Goal: Task Accomplishment & Management: Use online tool/utility

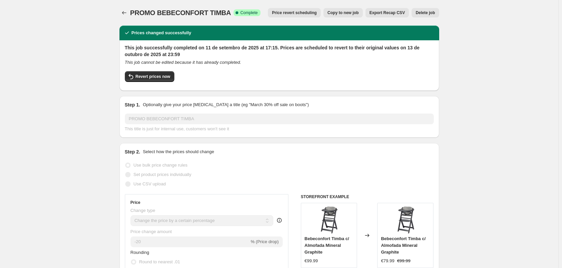
select select "percentage"
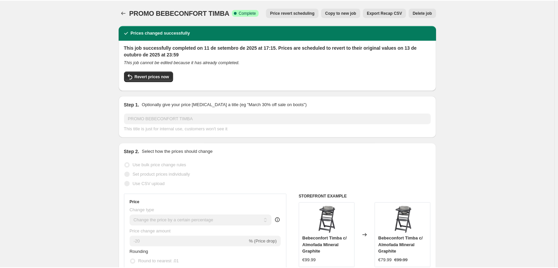
scroll to position [69, 0]
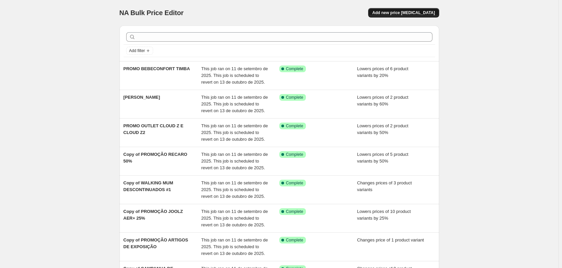
click at [421, 13] on span "Add new price [MEDICAL_DATA]" at bounding box center [403, 12] width 63 height 5
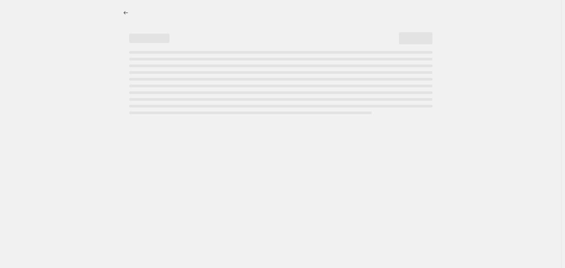
select select "percentage"
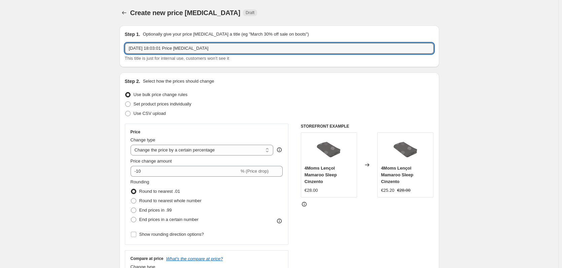
drag, startPoint x: 227, startPoint y: 47, endPoint x: 118, endPoint y: 43, distance: 108.7
type input "PROMO EASYWALKER"
click at [381, 97] on div "Use bulk price change rules" at bounding box center [279, 94] width 309 height 9
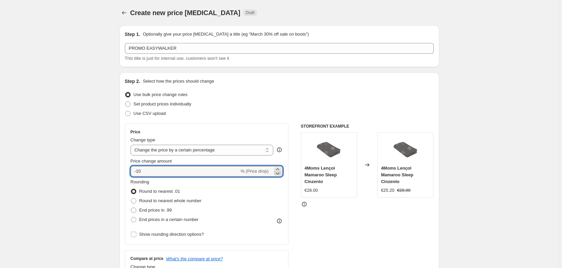
click at [281, 174] on icon at bounding box center [277, 173] width 7 height 7
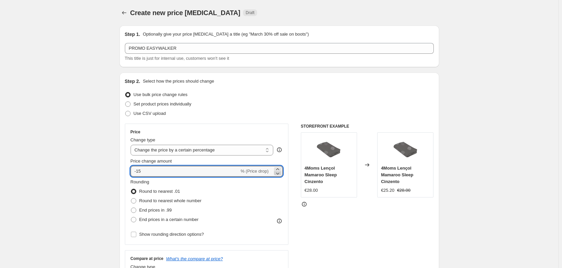
click at [281, 174] on icon at bounding box center [277, 173] width 7 height 7
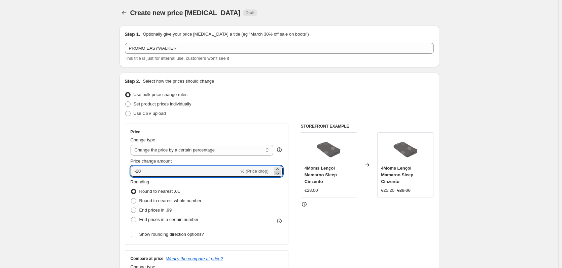
click at [281, 174] on icon at bounding box center [277, 173] width 7 height 7
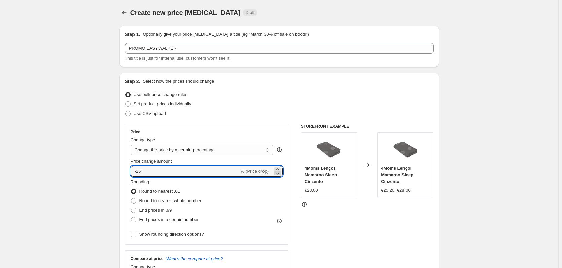
click at [281, 174] on icon at bounding box center [277, 173] width 7 height 7
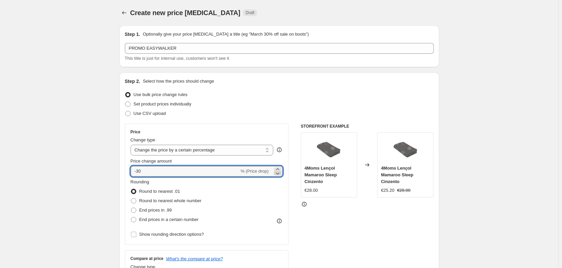
click at [281, 174] on icon at bounding box center [277, 173] width 7 height 7
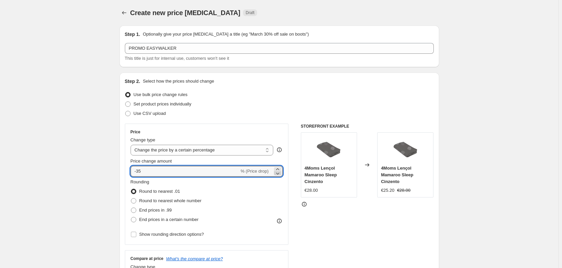
click at [281, 174] on icon at bounding box center [277, 173] width 7 height 7
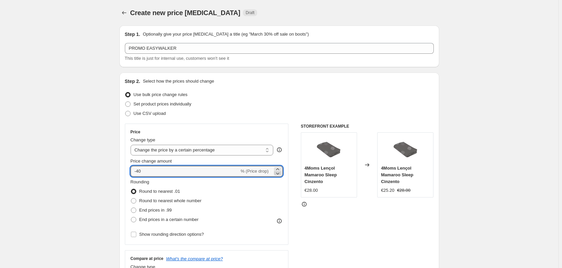
click at [281, 174] on icon at bounding box center [277, 173] width 7 height 7
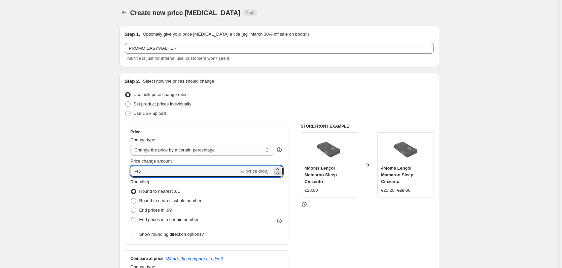
click at [281, 174] on icon at bounding box center [277, 173] width 7 height 7
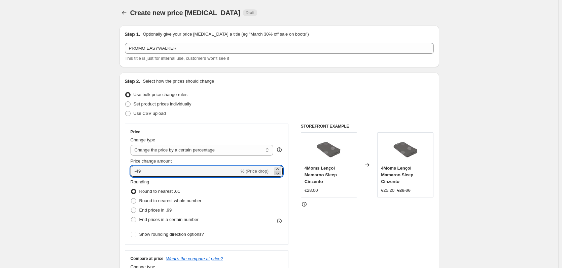
type input "-50"
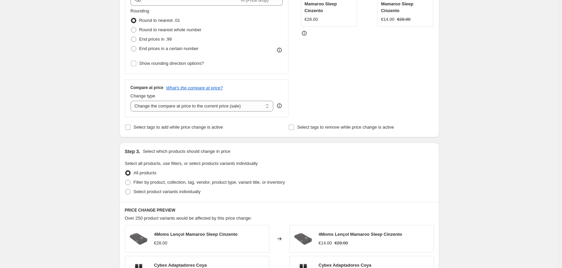
scroll to position [177, 0]
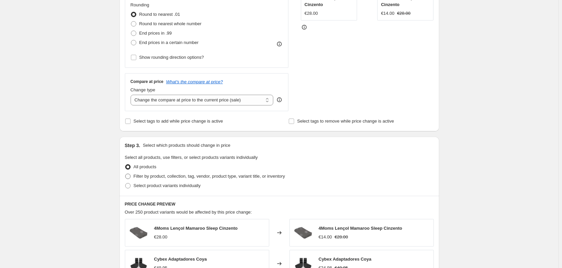
click at [269, 176] on span "Filter by product, collection, tag, vendor, product type, variant title, or inv…" at bounding box center [209, 176] width 151 height 5
click at [125, 174] on input "Filter by product, collection, tag, vendor, product type, variant title, or inv…" at bounding box center [125, 174] width 0 height 0
radio input "true"
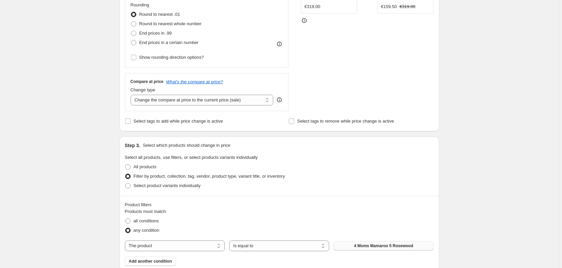
click at [371, 247] on span "4 Moms Mamaroo 5 Rosewood" at bounding box center [383, 246] width 59 height 5
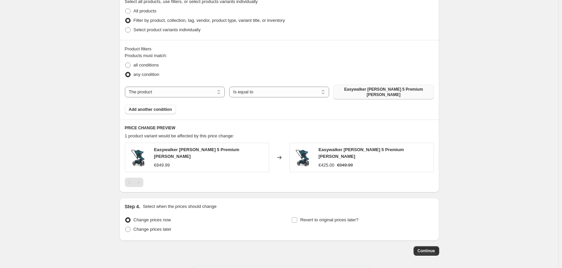
scroll to position [337, 0]
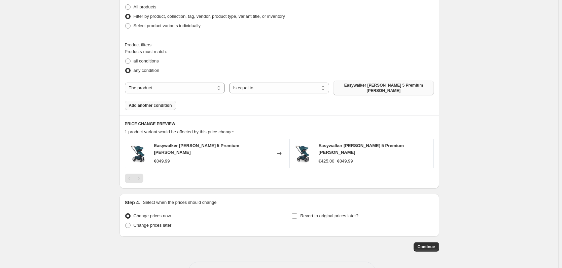
click at [162, 106] on button "Add another condition" at bounding box center [150, 105] width 51 height 9
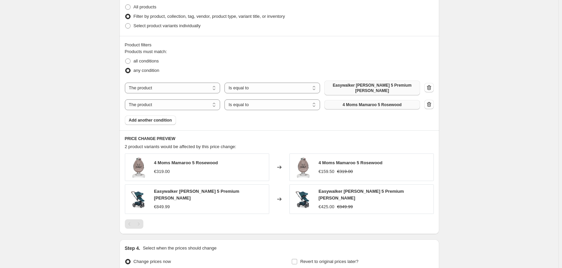
click at [372, 103] on span "4 Moms Mamaroo 5 Rosewood" at bounding box center [371, 104] width 59 height 5
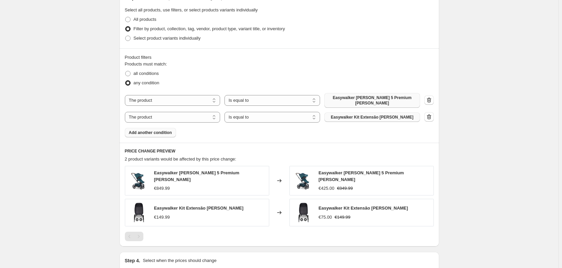
click at [146, 115] on div "The product The product's collection The product's tag The product's vendor The…" at bounding box center [279, 108] width 309 height 30
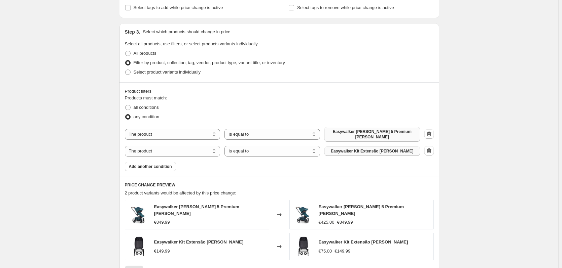
scroll to position [289, 0]
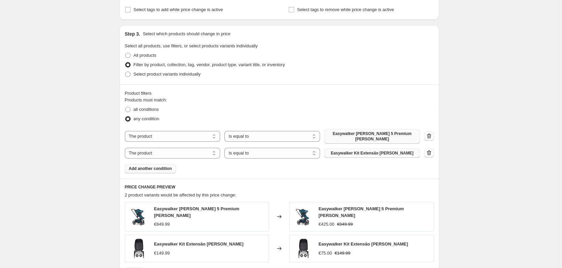
drag, startPoint x: 231, startPoint y: 162, endPoint x: 163, endPoint y: 164, distance: 68.0
click at [229, 162] on div "Products must match: all conditions any condition The product The product's col…" at bounding box center [279, 135] width 309 height 77
click at [145, 166] on span "Add another condition" at bounding box center [150, 168] width 43 height 5
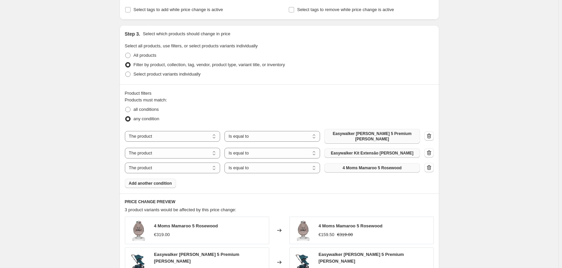
click at [370, 166] on span "4 Moms Mamaroo 5 Rosewood" at bounding box center [371, 167] width 59 height 5
click at [158, 181] on span "Add another condition" at bounding box center [150, 183] width 43 height 5
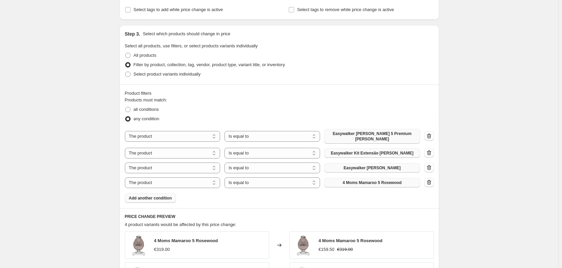
click at [359, 178] on button "4 Moms Mamaroo 5 Rosewood" at bounding box center [372, 182] width 96 height 9
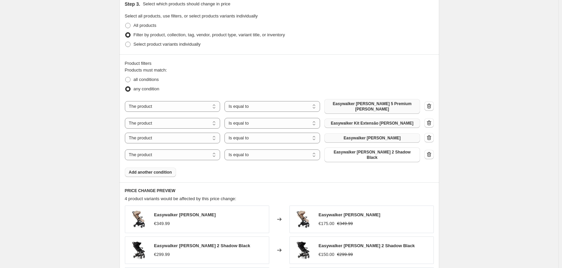
scroll to position [420, 0]
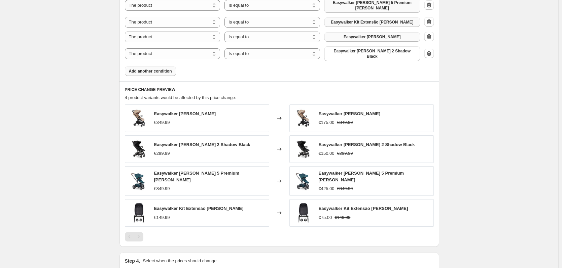
click at [151, 69] on span "Add another condition" at bounding box center [150, 71] width 43 height 5
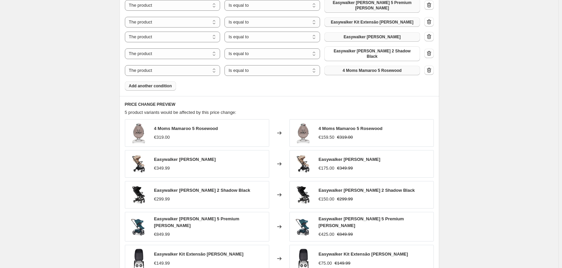
click at [365, 68] on span "4 Moms Mamaroo 5 Rosewood" at bounding box center [371, 70] width 59 height 5
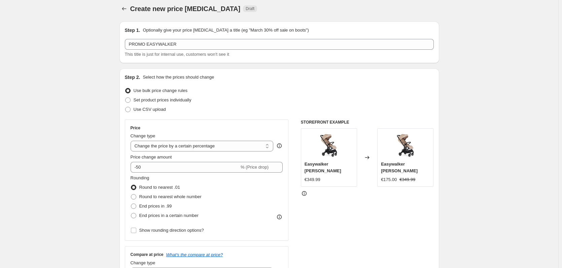
scroll to position [0, 0]
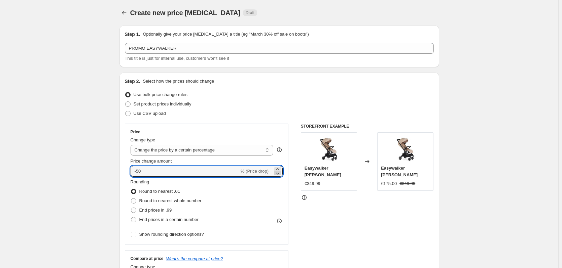
click at [277, 173] on icon at bounding box center [277, 173] width 7 height 7
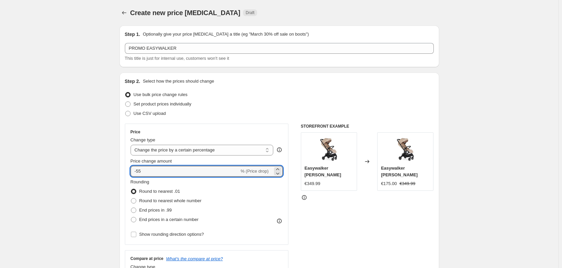
click at [336, 103] on div "Set product prices individually" at bounding box center [279, 104] width 309 height 9
click at [280, 170] on icon at bounding box center [277, 173] width 7 height 7
click at [281, 169] on icon at bounding box center [277, 169] width 7 height 7
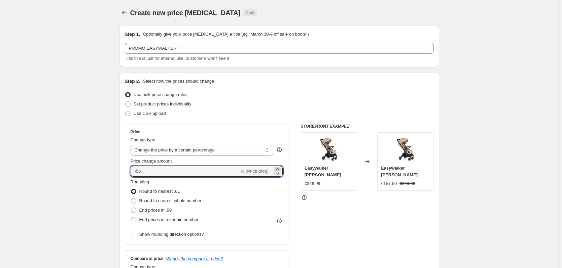
click at [281, 169] on icon at bounding box center [277, 169] width 7 height 7
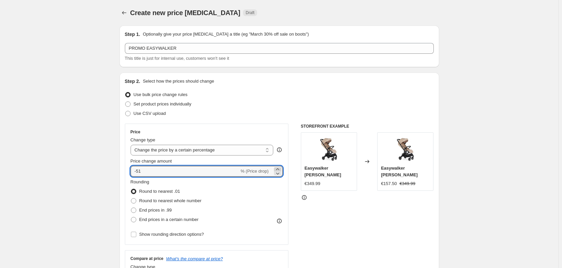
type input "-50"
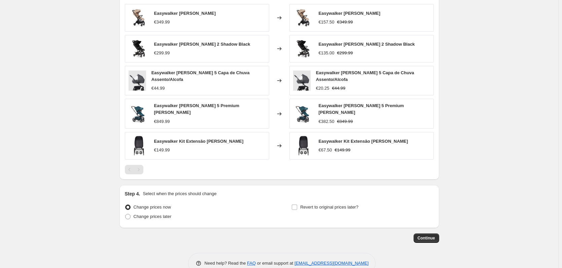
scroll to position [543, 0]
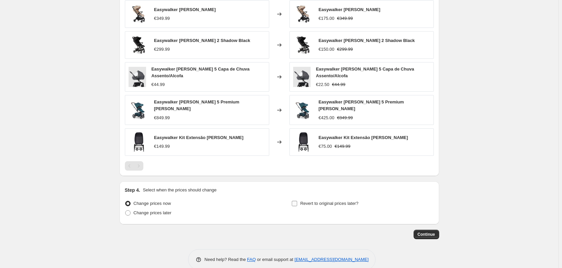
click at [295, 201] on input "Revert to original prices later?" at bounding box center [294, 203] width 5 height 5
checkbox input "true"
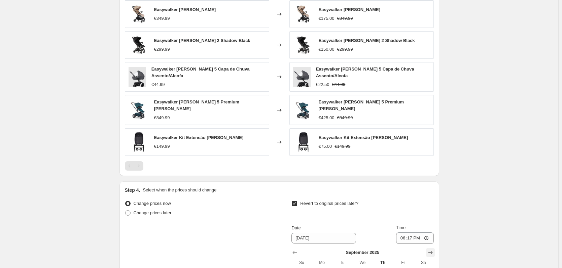
click at [434, 250] on icon "Show next month, October 2025" at bounding box center [430, 253] width 7 height 7
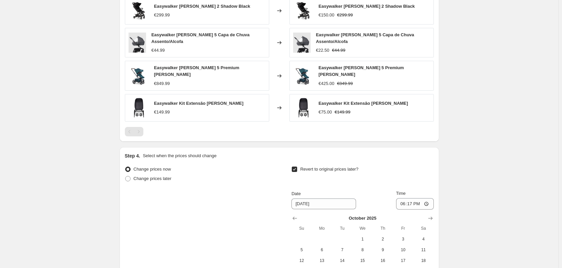
scroll to position [635, 0]
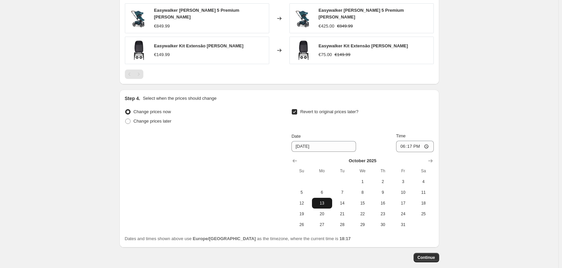
click at [328, 201] on span "13" at bounding box center [321, 203] width 15 height 5
type input "[DATE]"
click at [412, 141] on input "18:17" at bounding box center [415, 146] width 38 height 11
type input "23:59"
click at [426, 255] on span "Continue" at bounding box center [425, 257] width 17 height 5
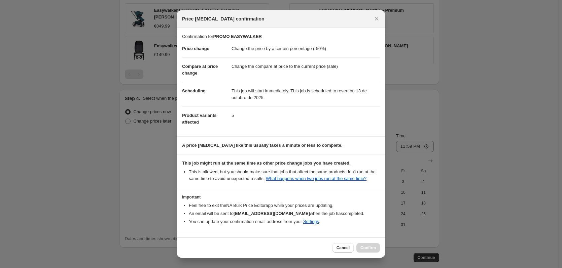
scroll to position [22, 0]
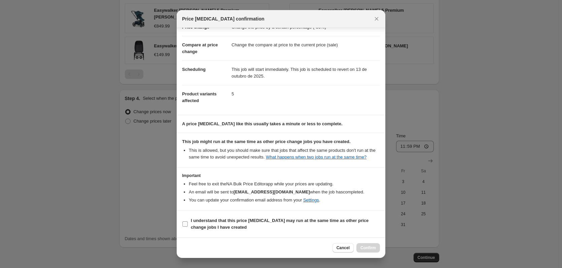
click at [186, 223] on input "I understand that this price [MEDICAL_DATA] may run at the same time as other p…" at bounding box center [184, 224] width 5 height 5
checkbox input "true"
click at [369, 247] on span "Confirm" at bounding box center [367, 248] width 15 height 5
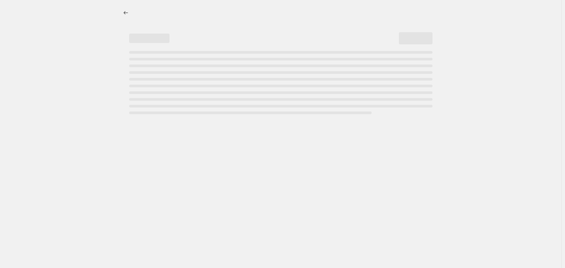
select select "percentage"
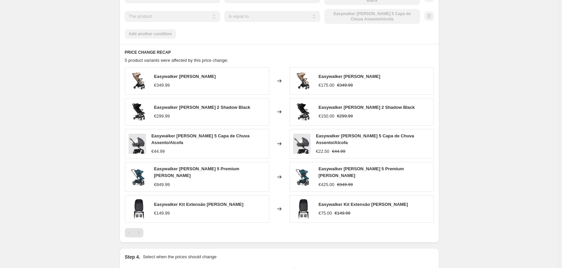
scroll to position [554, 0]
